Goal: Communication & Community: Answer question/provide support

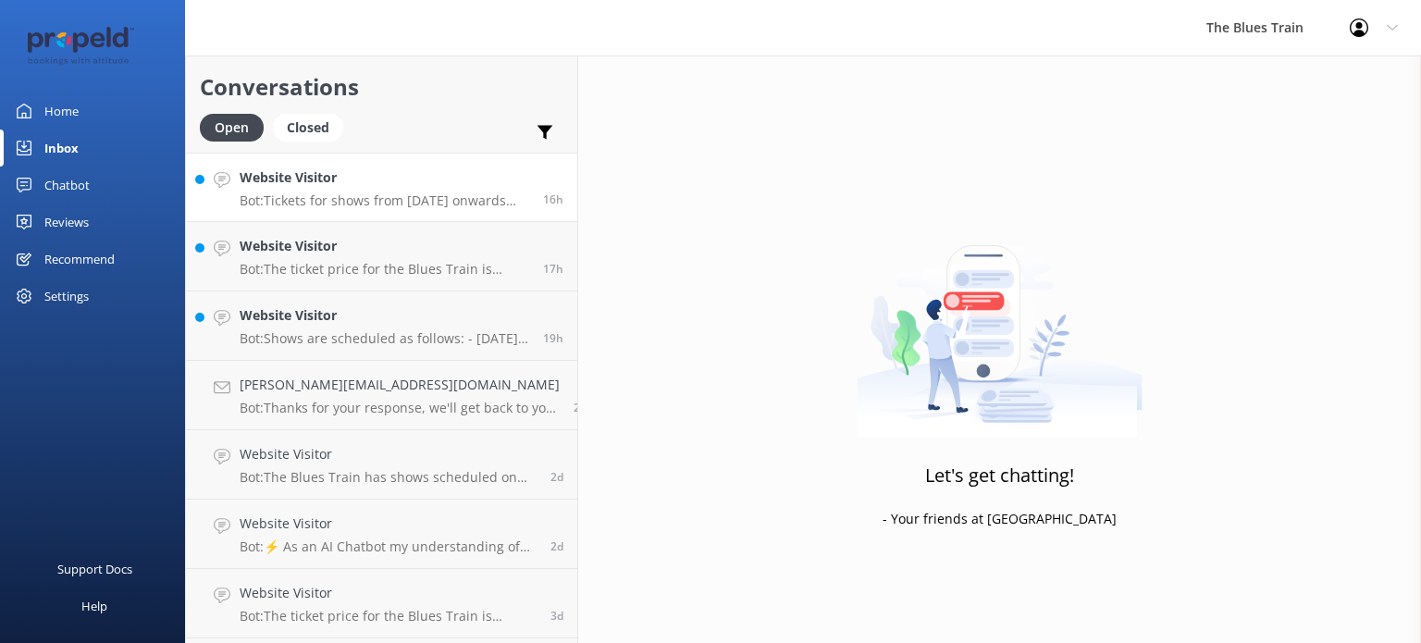
click at [355, 186] on h4 "Website Visitor" at bounding box center [384, 177] width 289 height 20
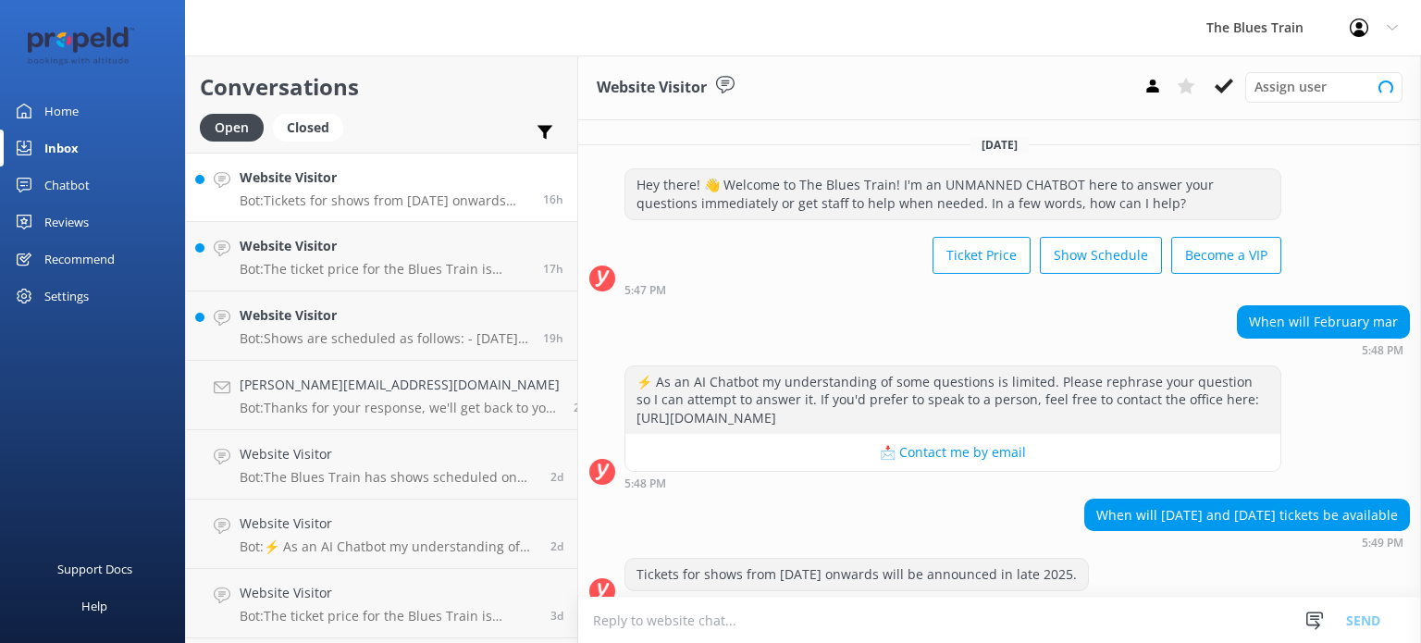
scroll to position [18, 0]
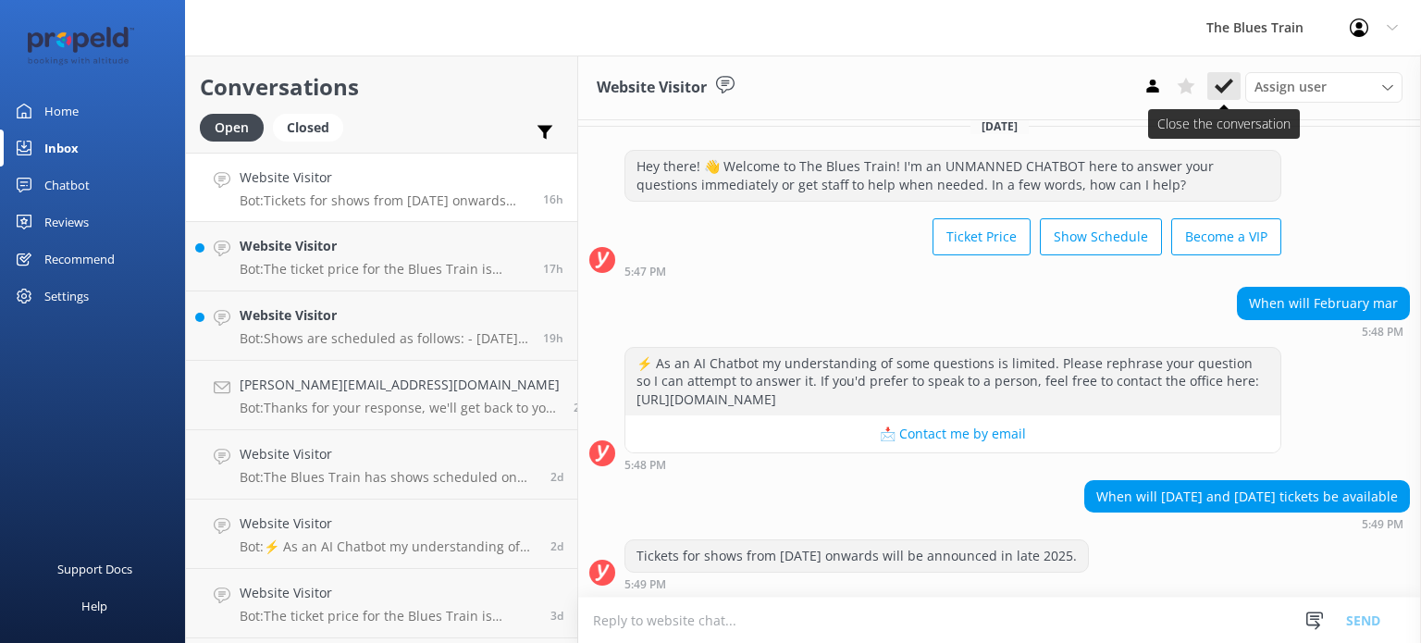
click at [1223, 98] on button at bounding box center [1223, 86] width 33 height 28
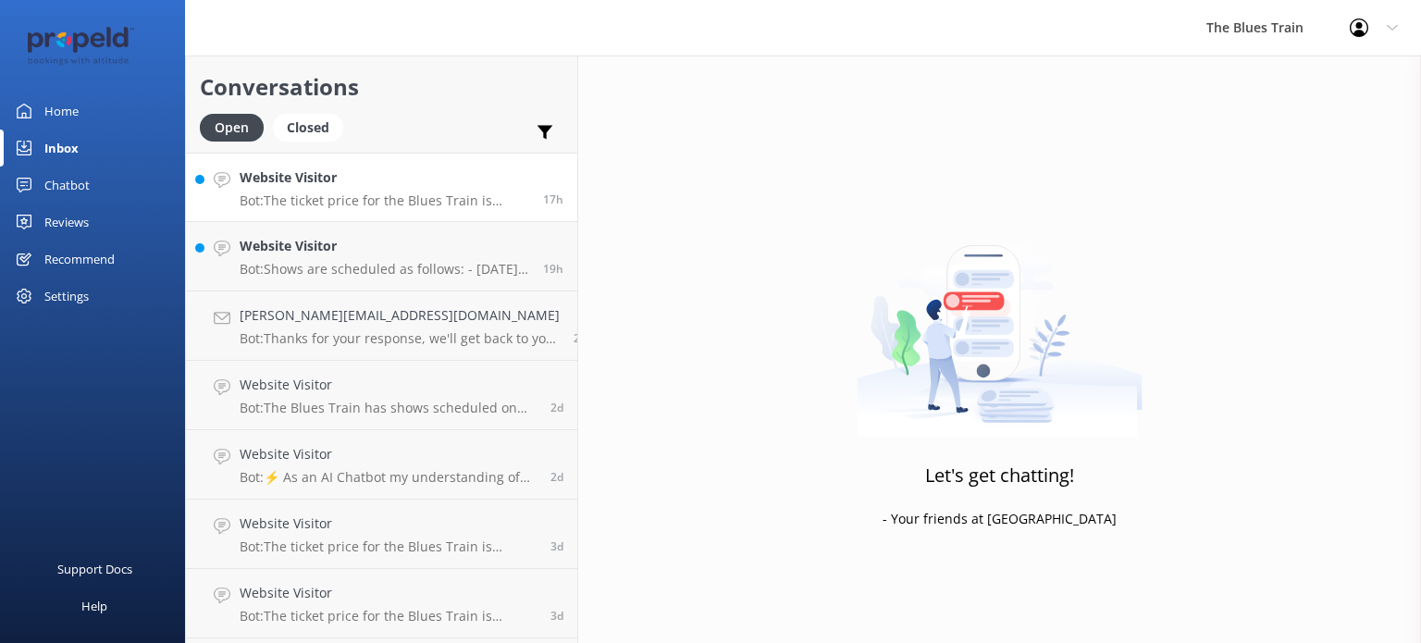
click at [361, 212] on link "Website Visitor Bot: The ticket price for the Blues Train is currently $175 per…" at bounding box center [381, 187] width 391 height 69
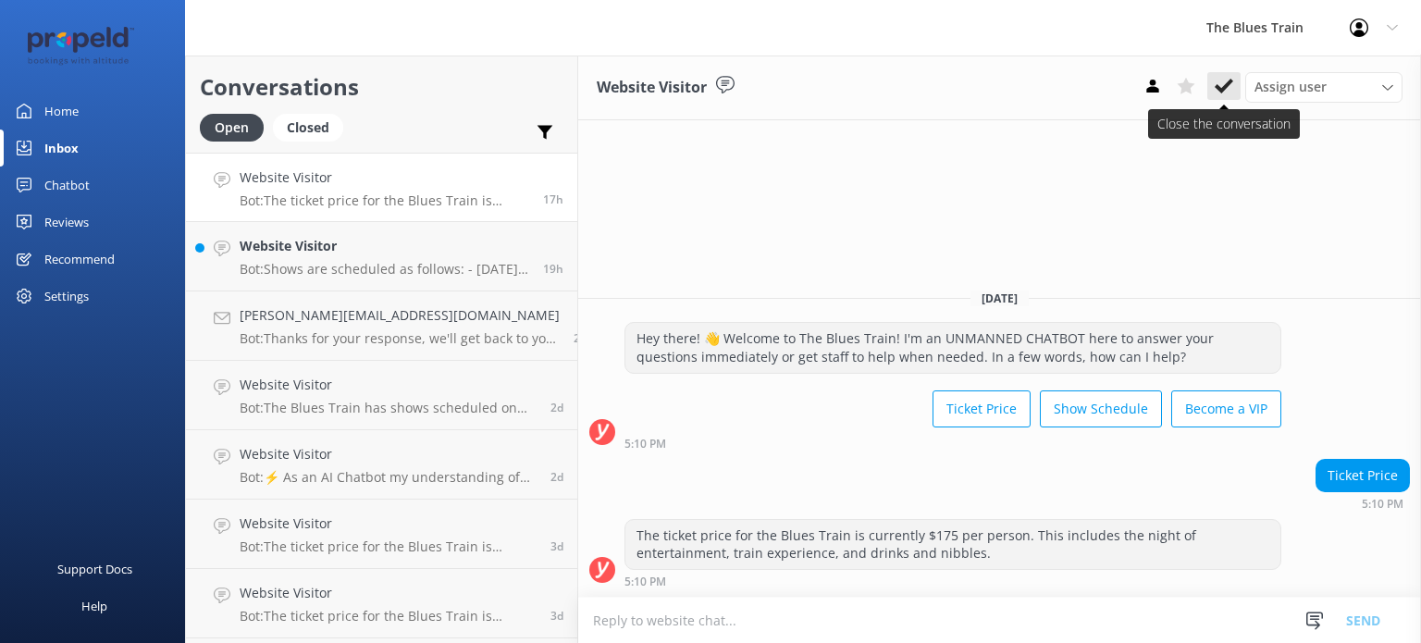
click at [1225, 95] on button at bounding box center [1223, 86] width 33 height 28
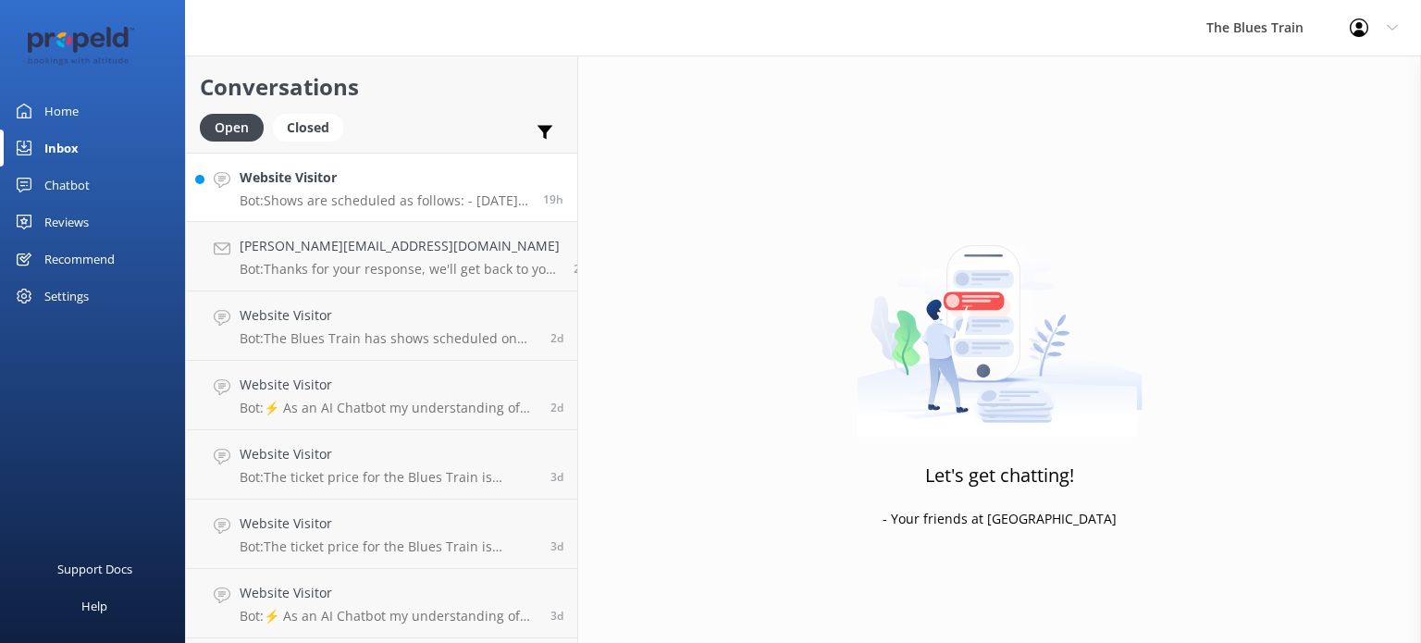
click at [381, 195] on p "Bot: Shows are scheduled as follows: - [DATE]: Saturdays on the 4th, 11th, 18th…" at bounding box center [384, 200] width 289 height 17
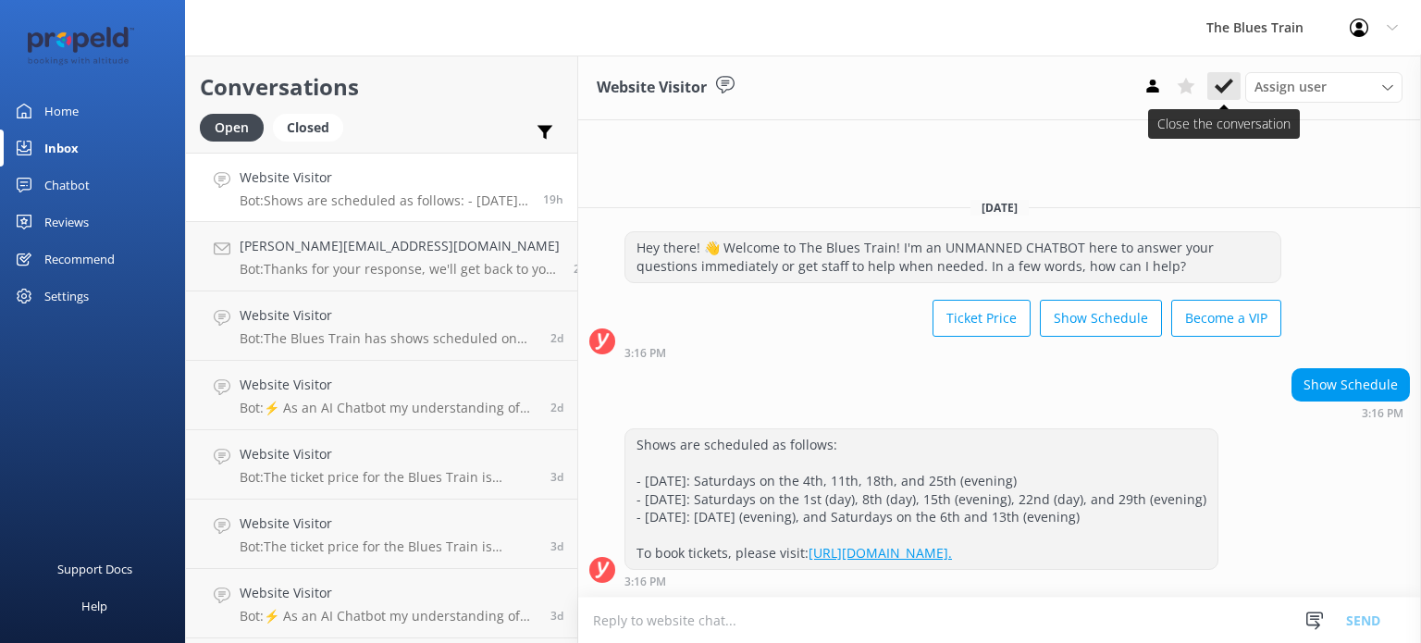
click at [1225, 77] on icon at bounding box center [1223, 86] width 18 height 18
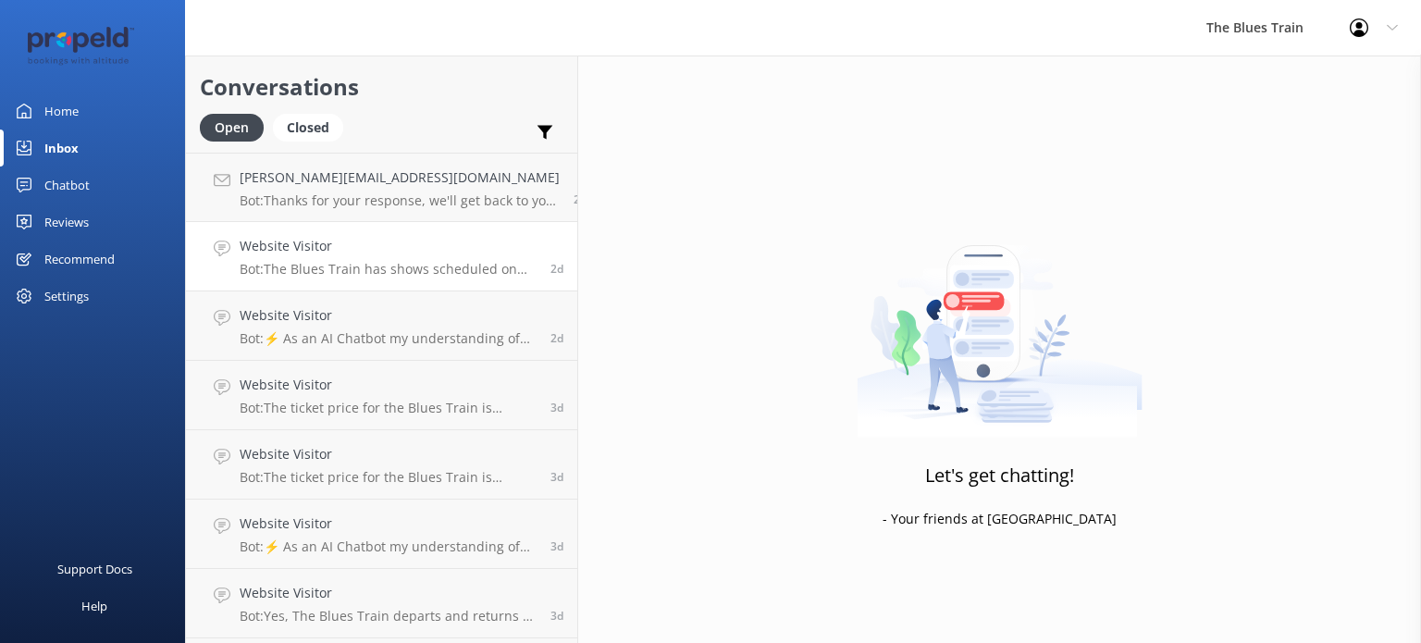
click at [373, 258] on div "Website Visitor Bot: The Blues Train has shows scheduled on the following dates…" at bounding box center [388, 256] width 297 height 41
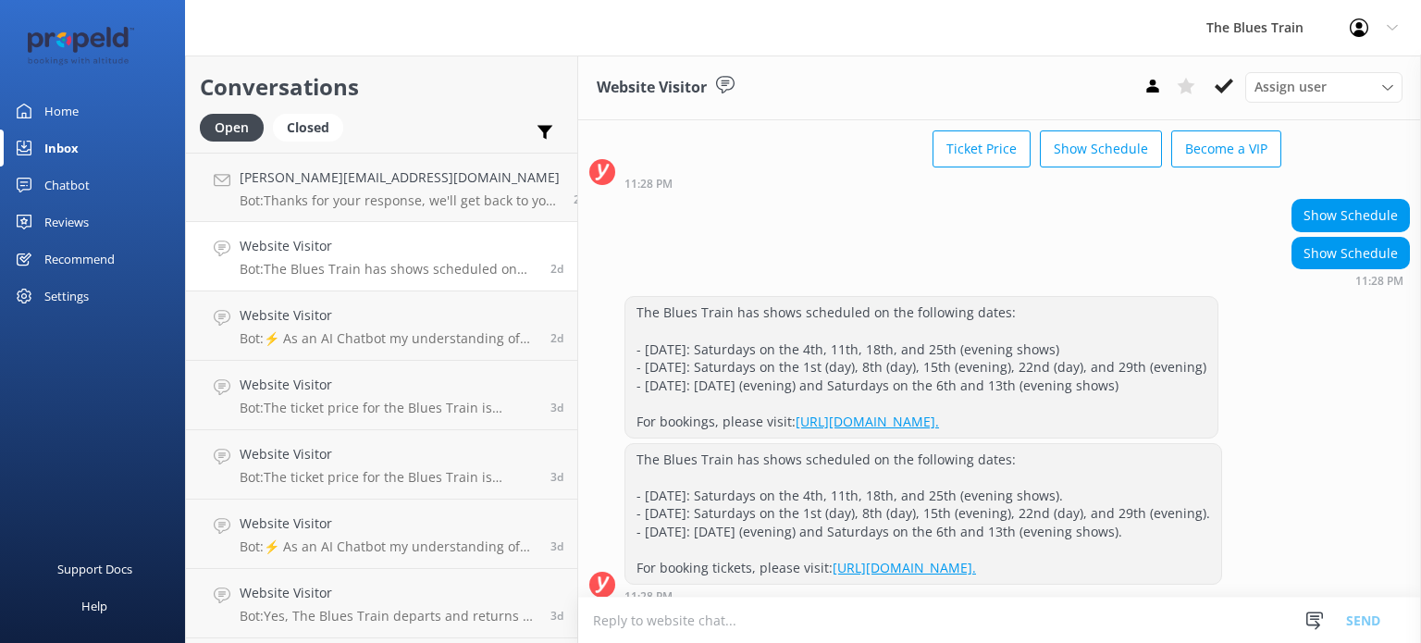
scroll to position [118, 0]
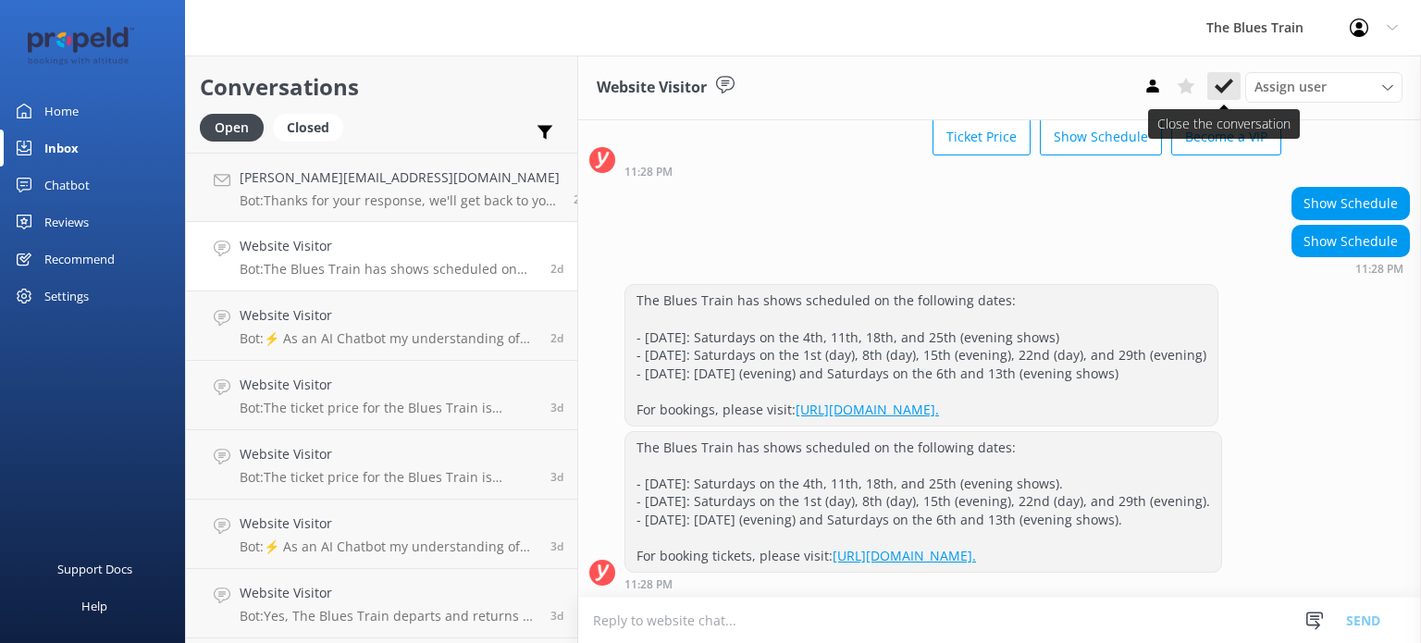
click at [1219, 95] on icon at bounding box center [1223, 86] width 18 height 18
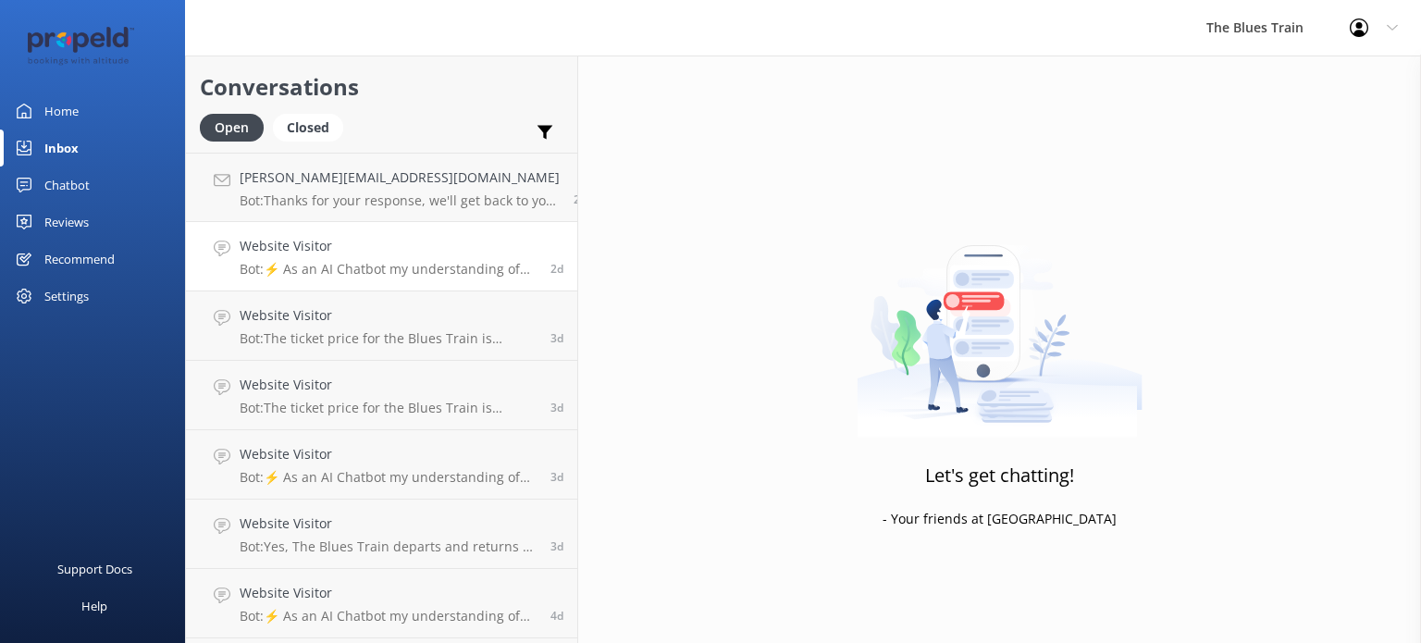
click at [386, 277] on link "Website Visitor Bot: ⚡ As an AI Chatbot my understanding of some questions is l…" at bounding box center [381, 256] width 391 height 69
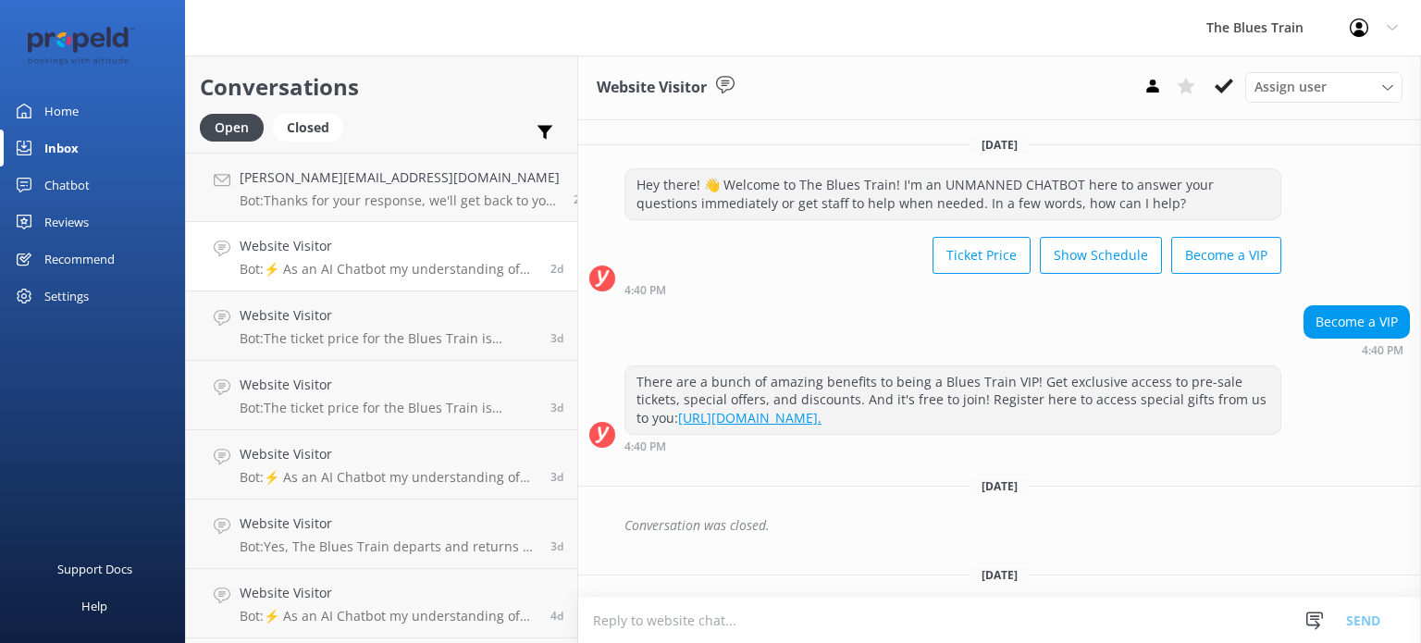
scroll to position [327, 0]
